Goal: Task Accomplishment & Management: Use online tool/utility

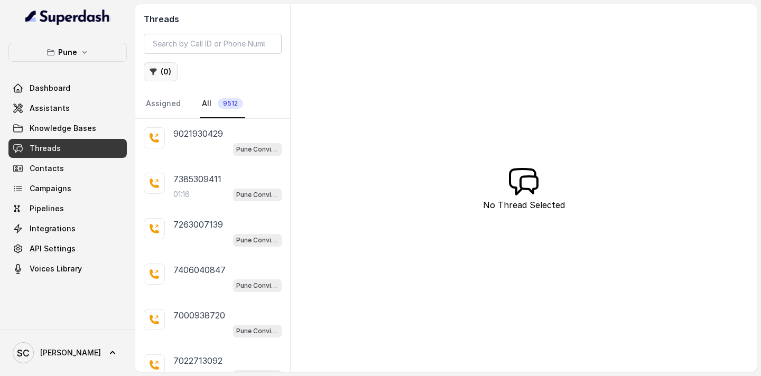
click at [165, 74] on button "( 0 )" at bounding box center [161, 71] width 34 height 19
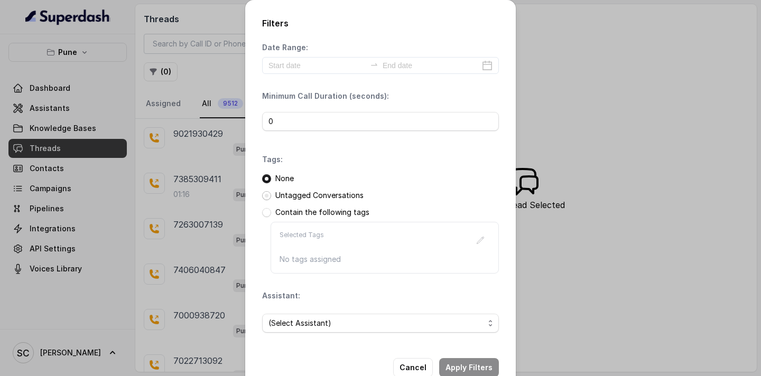
click at [267, 198] on span at bounding box center [266, 195] width 9 height 9
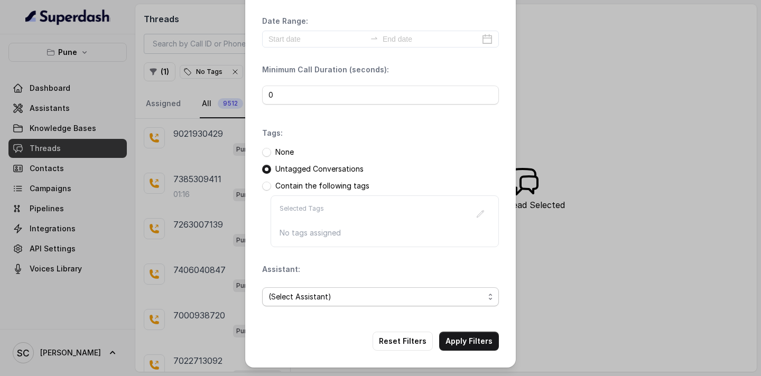
click at [345, 292] on span "(Select Assistant)" at bounding box center [375, 296] width 215 height 13
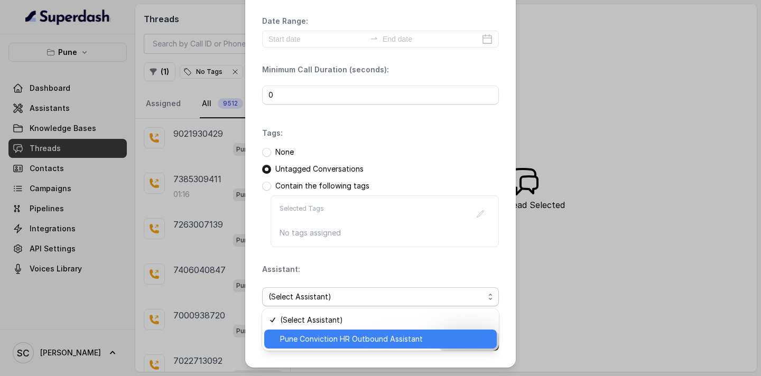
click at [345, 335] on span "Pune Conviction HR Outbound Assistant" at bounding box center [385, 339] width 210 height 13
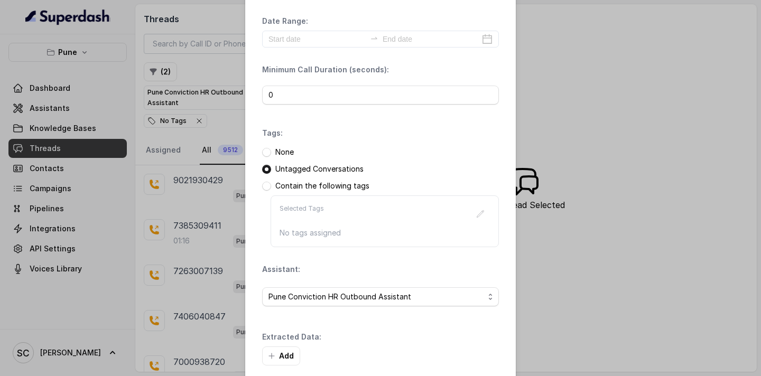
scroll to position [77, 0]
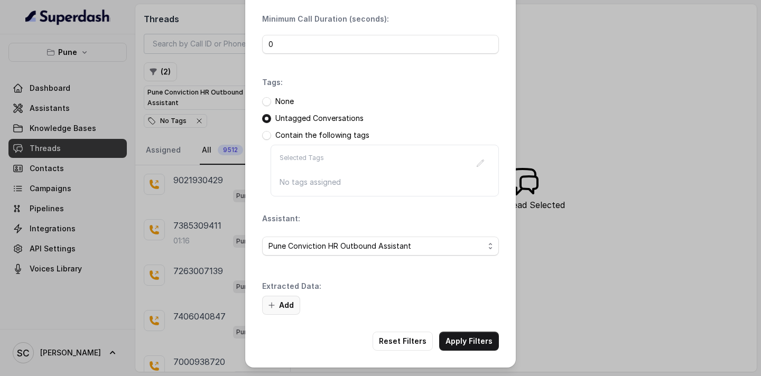
click at [270, 309] on button "Add" at bounding box center [281, 305] width 38 height 19
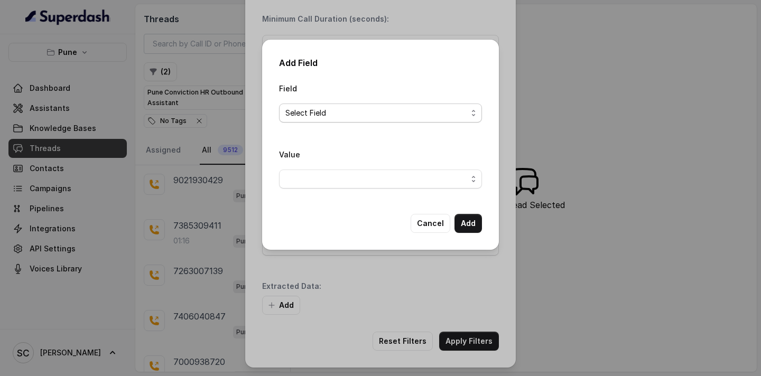
click at [354, 120] on span "Select Field" at bounding box center [380, 113] width 203 height 19
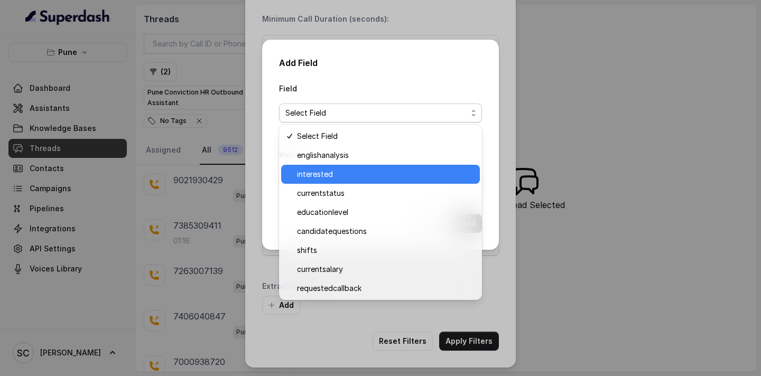
click at [355, 171] on span "interested" at bounding box center [385, 174] width 176 height 13
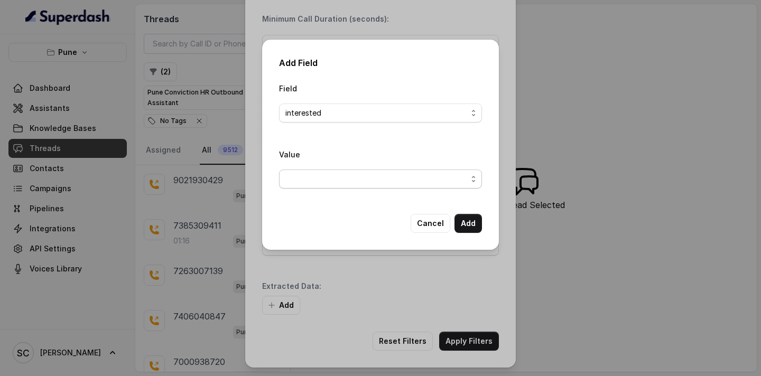
click at [348, 179] on span "button" at bounding box center [380, 179] width 203 height 19
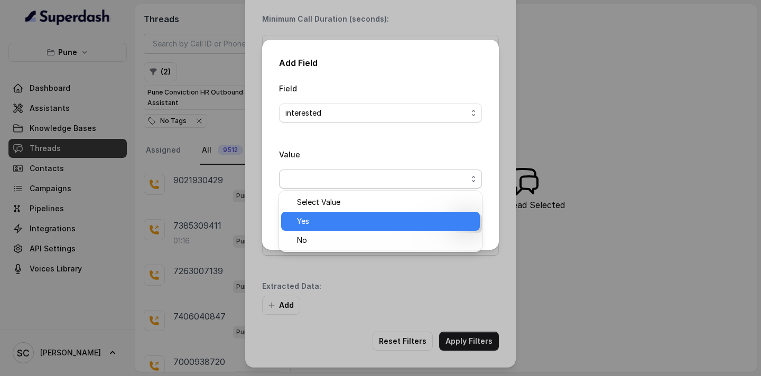
click at [345, 219] on span "Yes" at bounding box center [385, 221] width 176 height 13
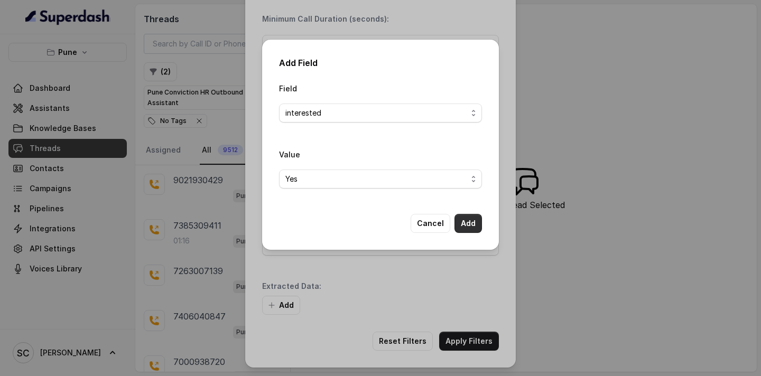
click at [467, 227] on button "Add" at bounding box center [467, 223] width 27 height 19
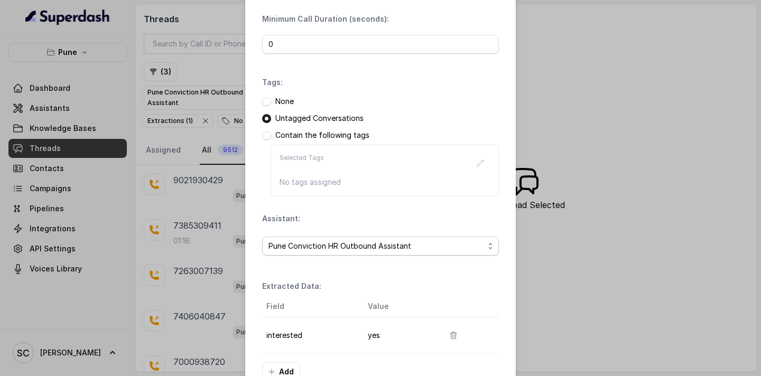
scroll to position [144, 0]
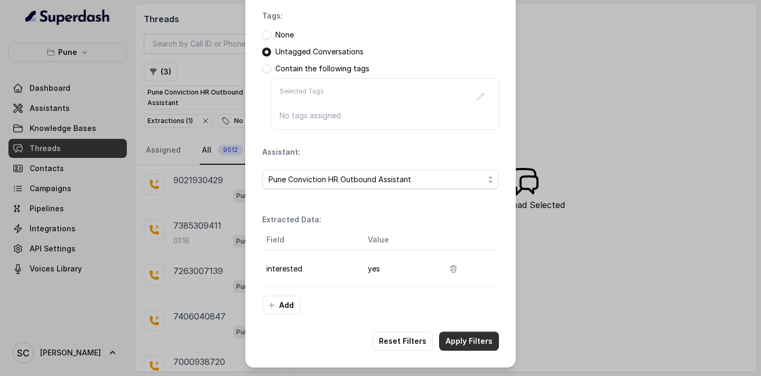
click at [453, 349] on button "Apply Filters" at bounding box center [469, 341] width 60 height 19
